Goal: Task Accomplishment & Management: Use online tool/utility

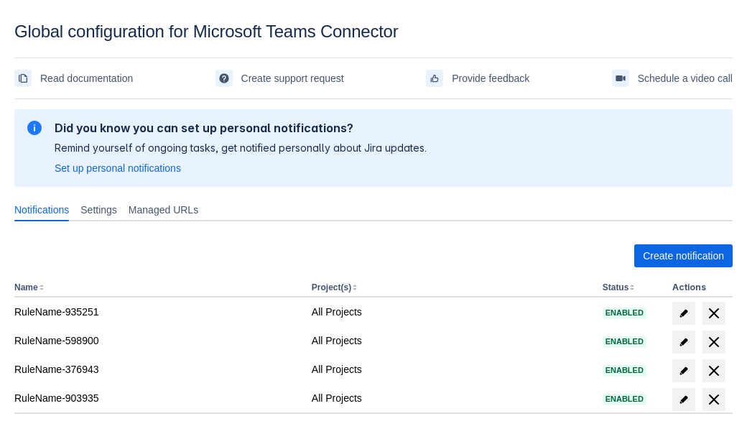
click at [683, 256] on span "Create notification" at bounding box center [683, 255] width 81 height 23
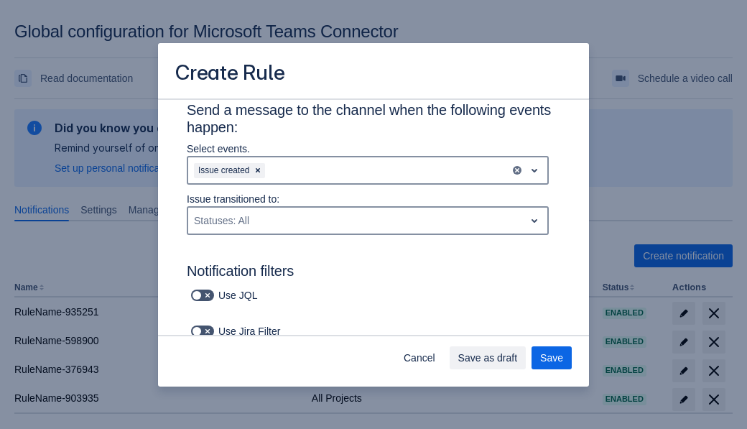
type input "RuleName-798938"
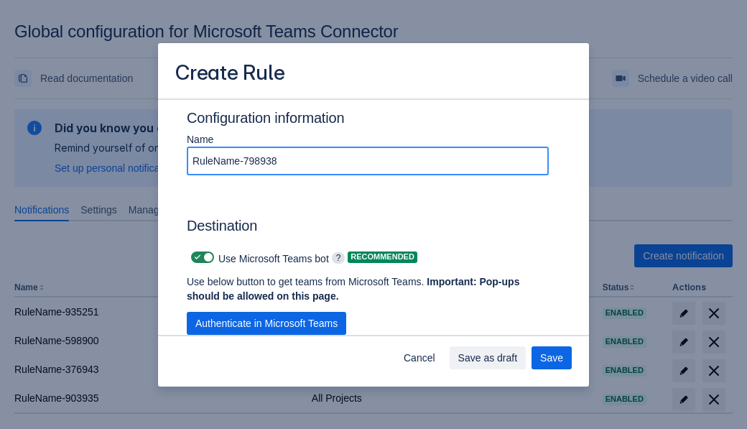
click at [267, 323] on span "Authenticate in Microsoft Teams" at bounding box center [266, 323] width 142 height 23
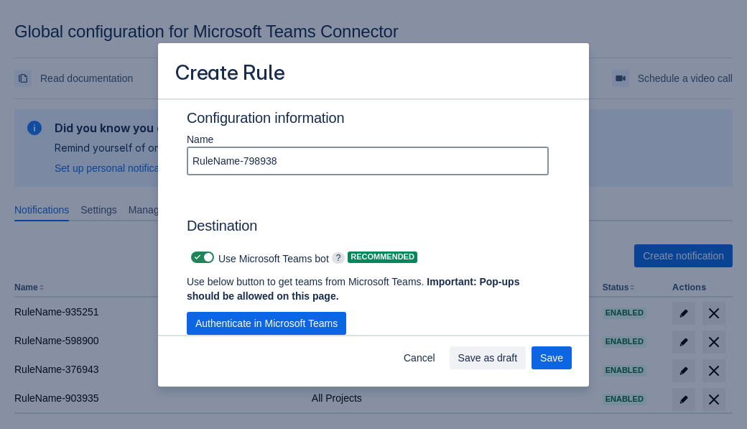
scroll to position [0, 0]
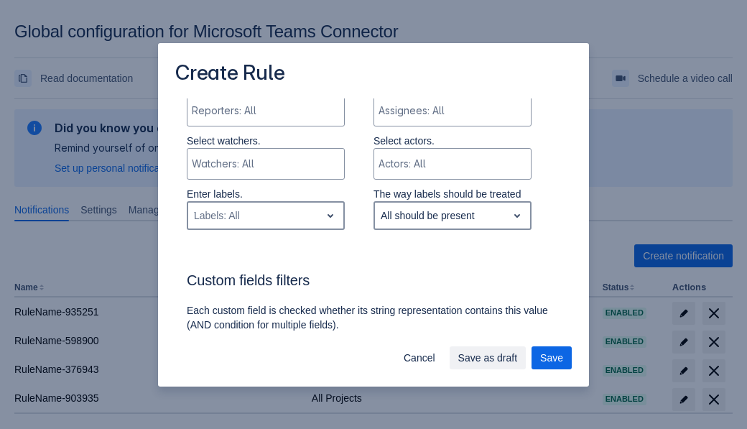
type input "798938_label"
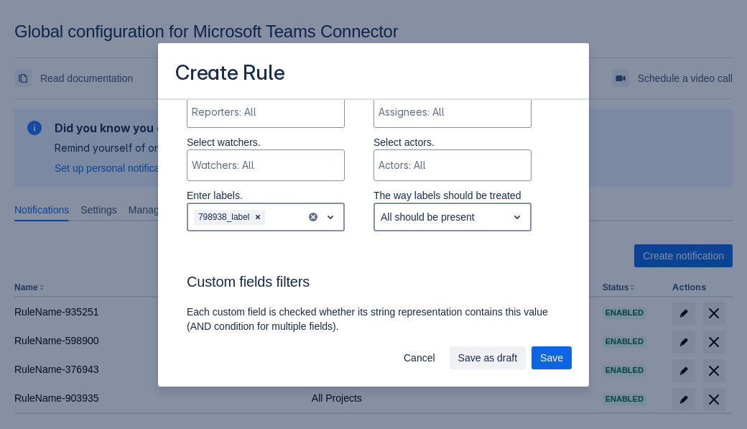
scroll to position [1130, 0]
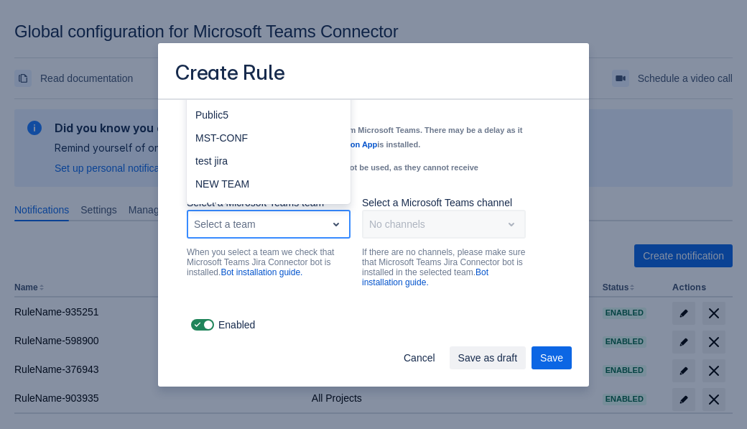
click at [268, 264] on div "Public4" at bounding box center [269, 275] width 164 height 23
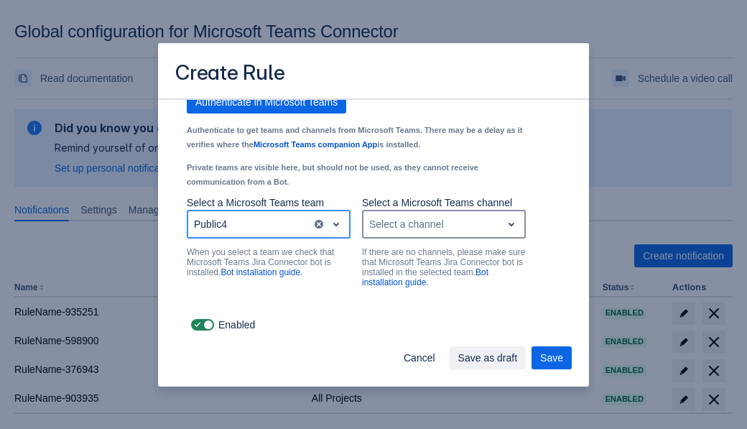
click at [443, 224] on div "Select a channel" at bounding box center [433, 224] width 138 height 23
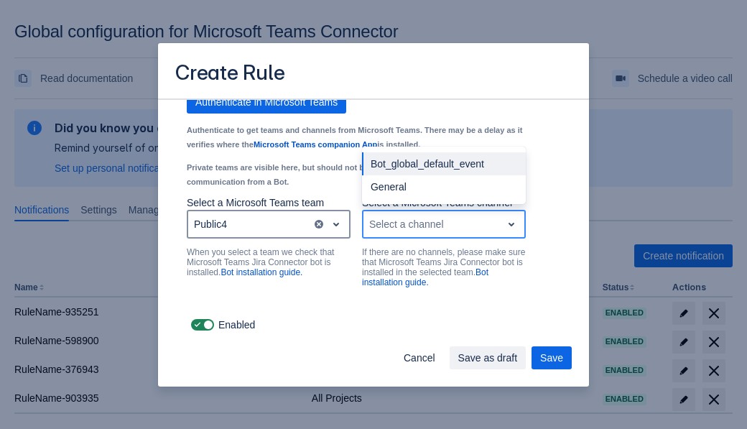
click at [443, 164] on div "Bot_global_default_event" at bounding box center [444, 163] width 164 height 23
click at [518, 358] on span "Save as draft" at bounding box center [488, 357] width 60 height 23
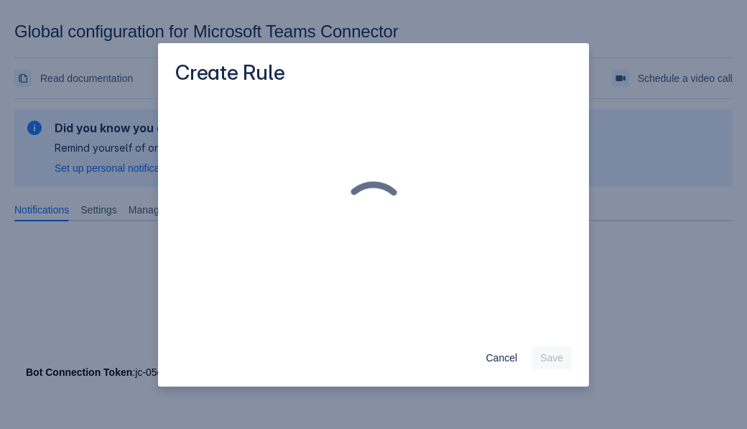
scroll to position [0, 0]
